Goal: Find specific page/section: Find specific page/section

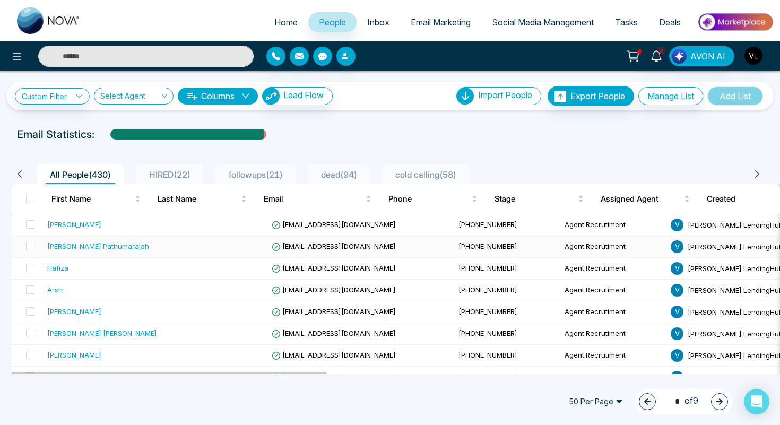
click at [116, 252] on div "Sumathy Pathumarajah" at bounding box center [98, 246] width 102 height 11
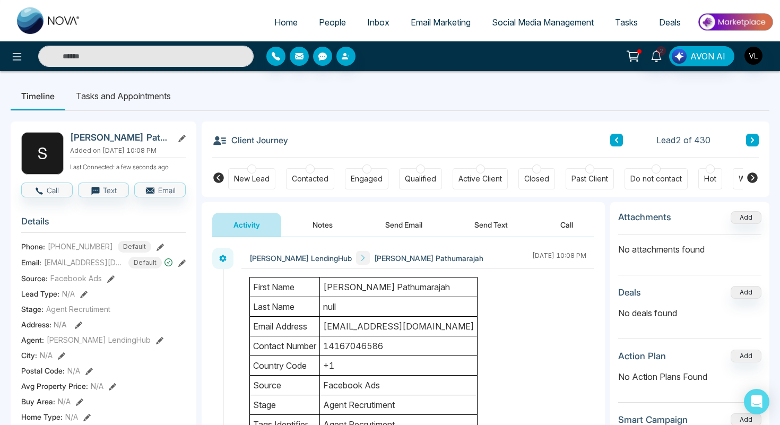
click at [139, 142] on h2 "Sumathy Pathumarajah" at bounding box center [119, 137] width 99 height 11
copy h2 "Pathumarajah"
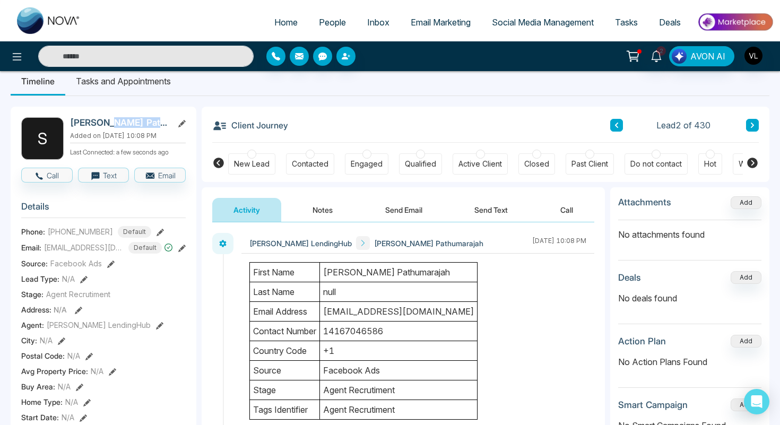
scroll to position [13, 0]
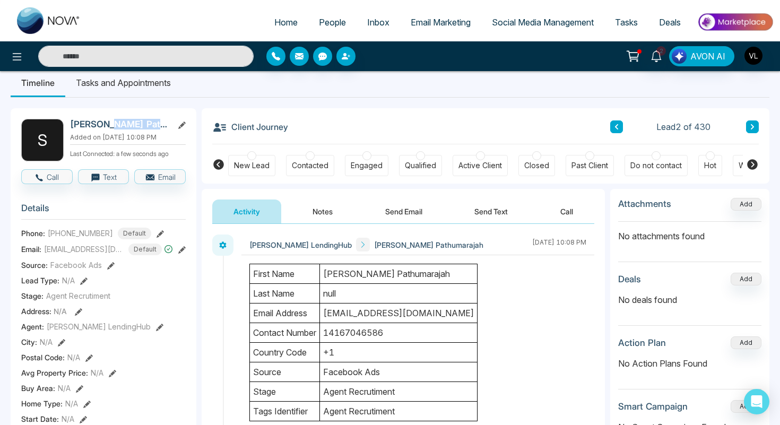
copy h2 "Pathumarajah"
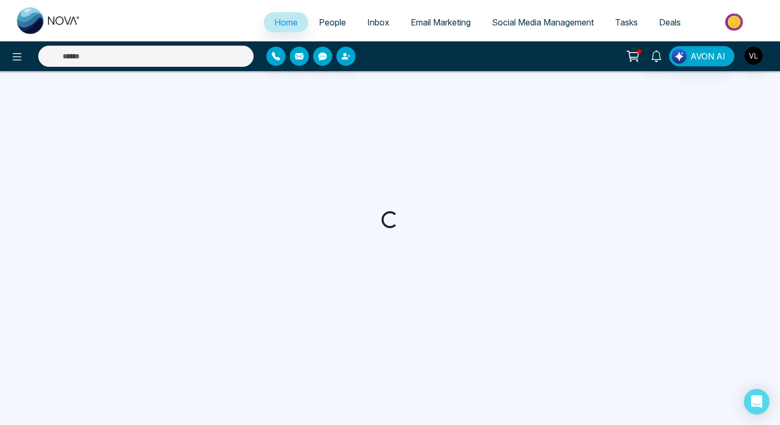
select select "*"
